Goal: Find specific page/section: Find specific page/section

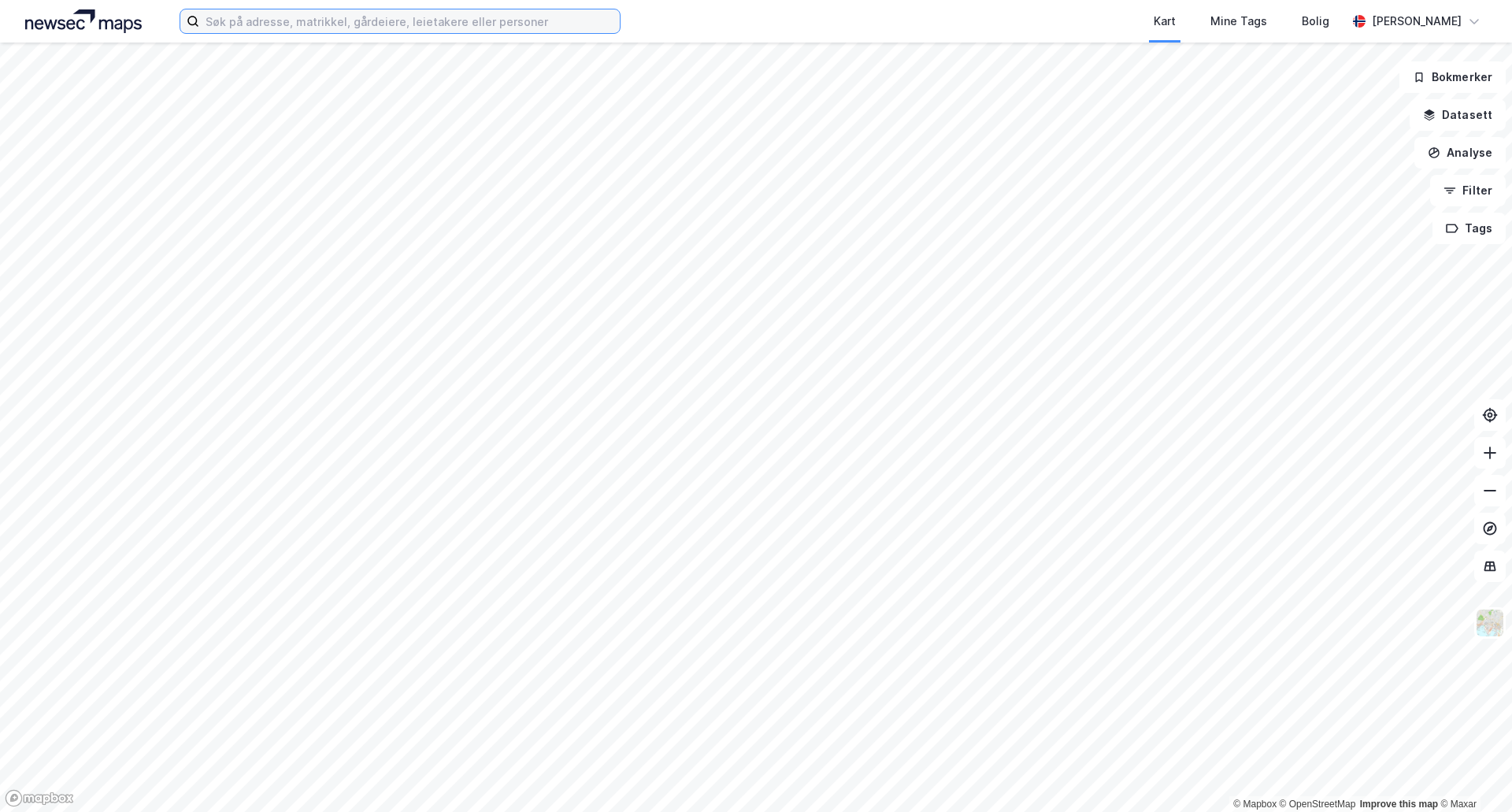
click at [221, 24] on input at bounding box center [410, 21] width 421 height 23
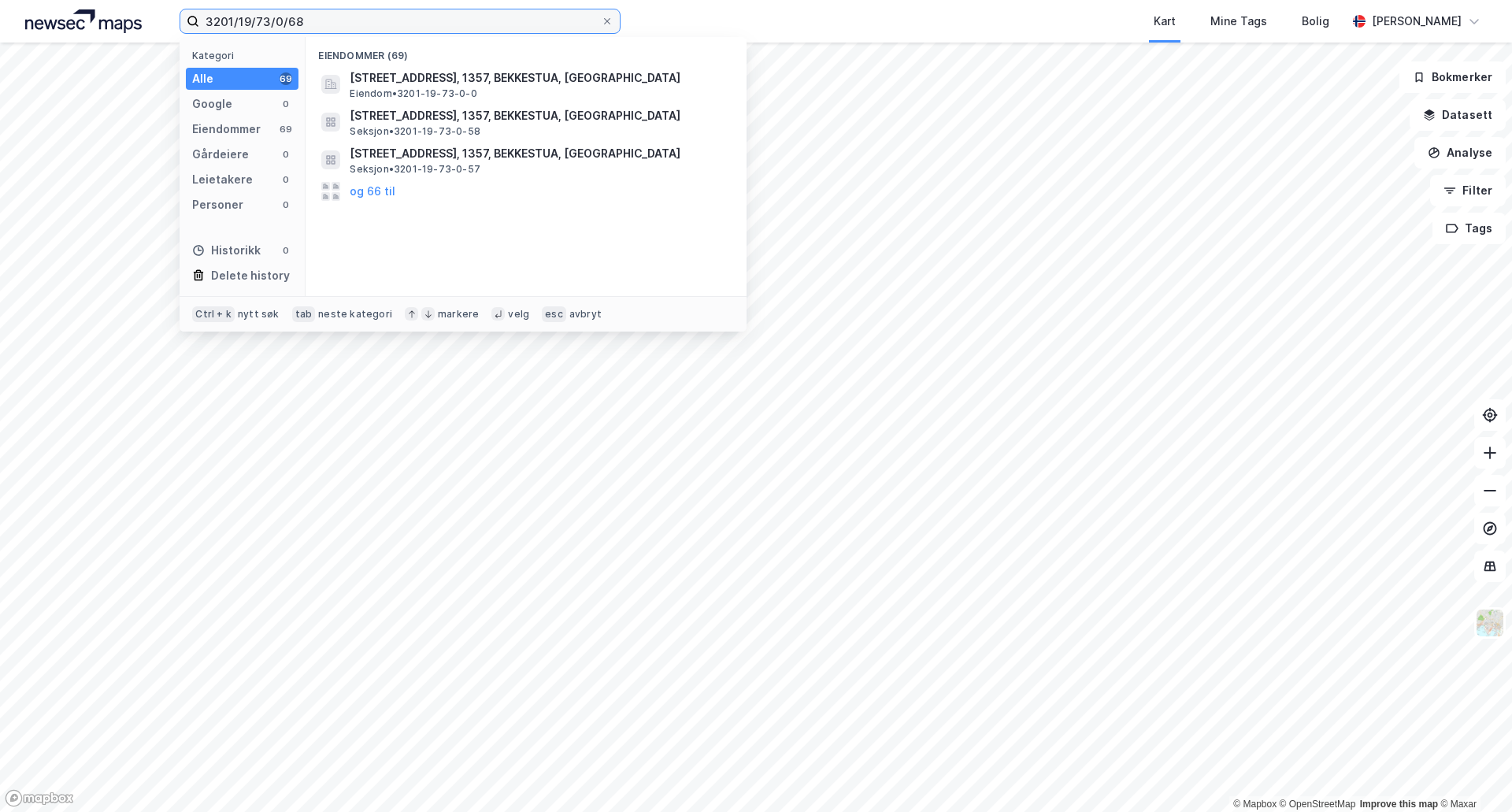
type input "3201/19/73/0/68"
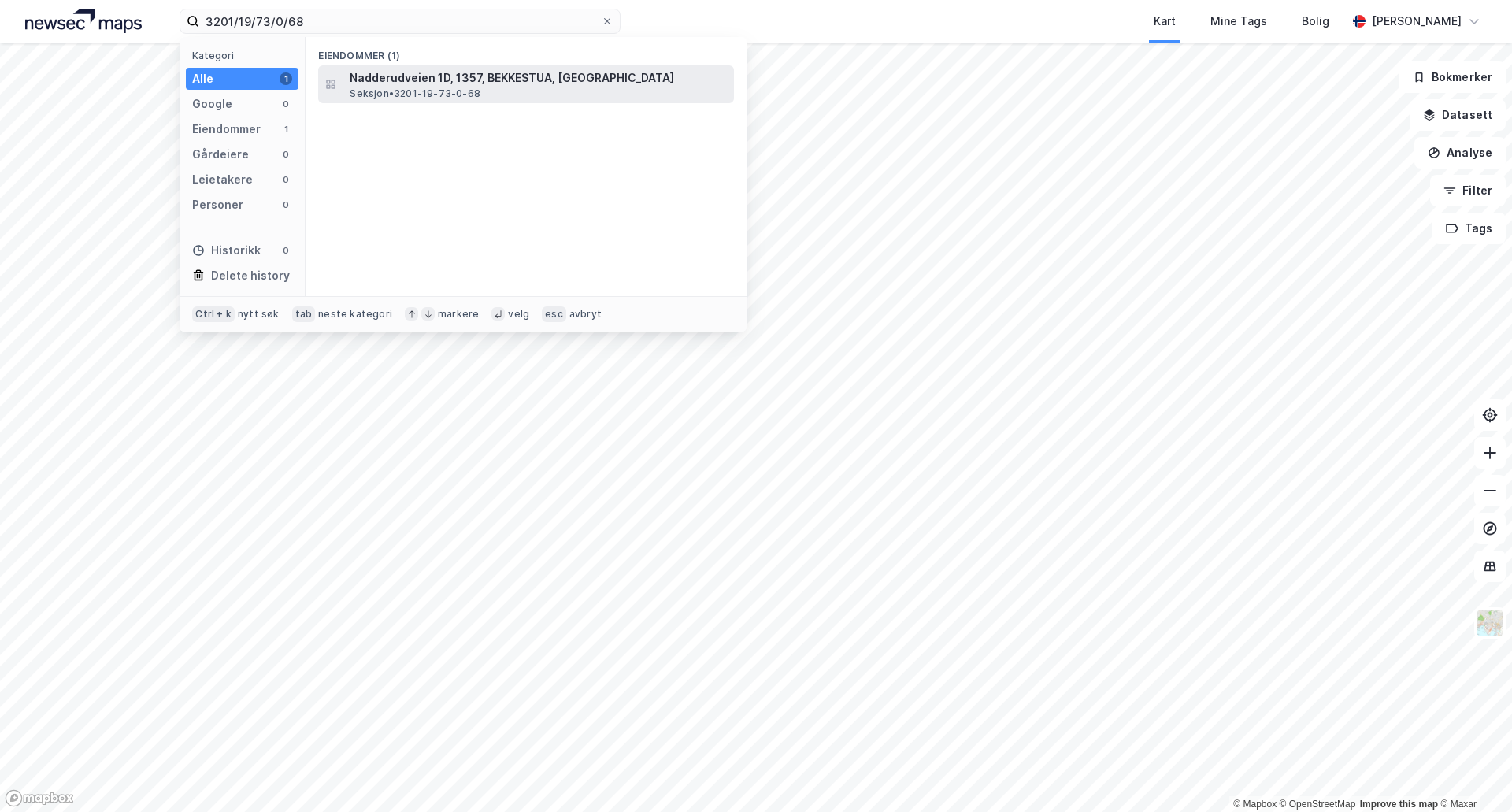
click at [436, 100] on div "Nadderudveien 1D, 1357, BEKKESTUA, BÆRUM Seksjon • 3201-19-73-0-68" at bounding box center [526, 84] width 416 height 38
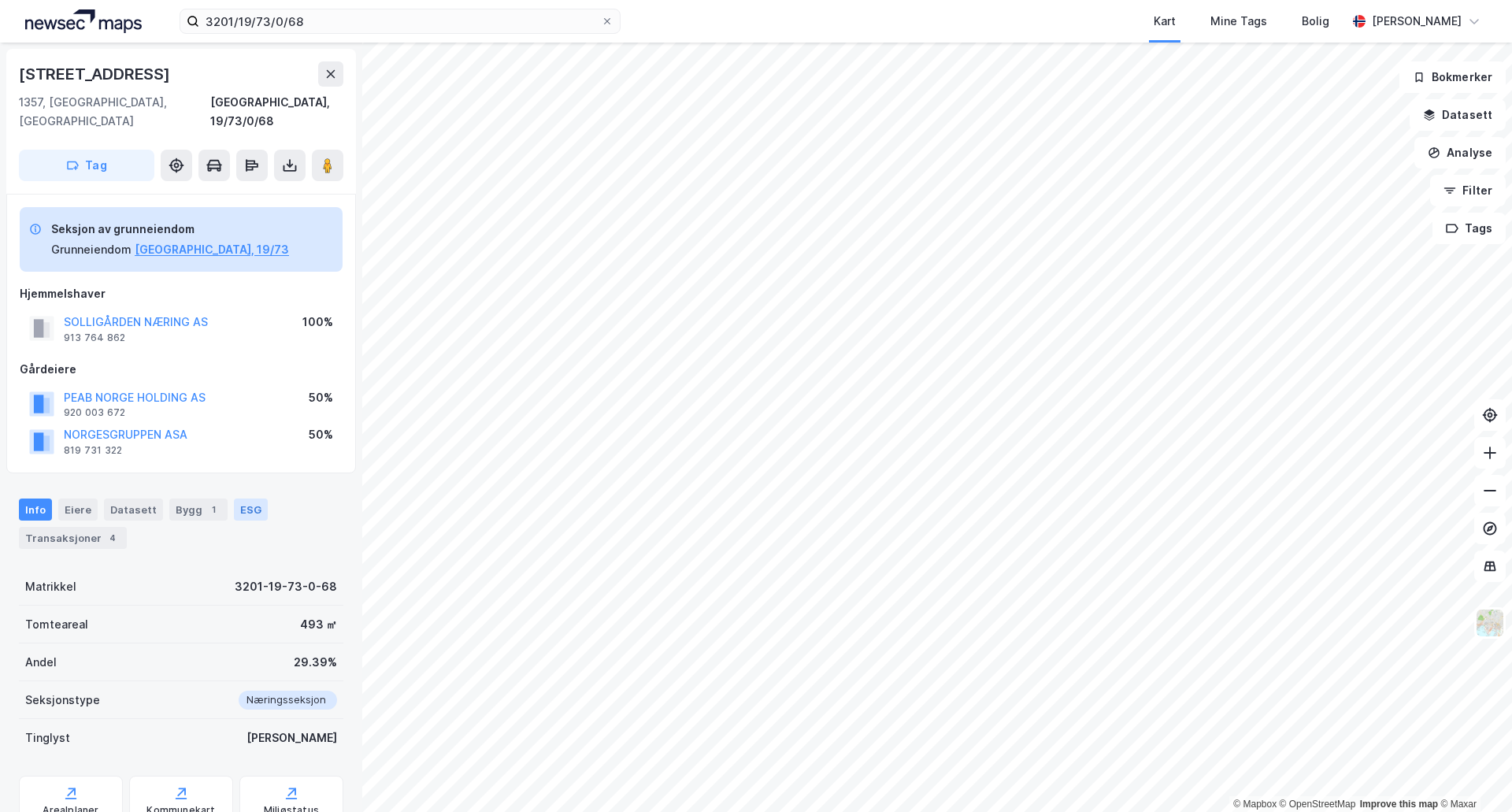
click at [242, 499] on div "ESG" at bounding box center [251, 509] width 34 height 22
